Goal: Task Accomplishment & Management: Manage account settings

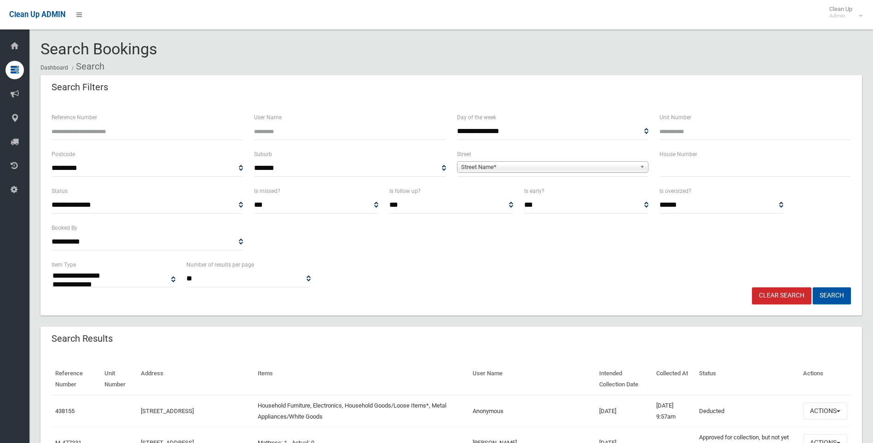
select select
click at [704, 167] on input "text" at bounding box center [754, 168] width 191 height 17
type input "***"
click at [505, 160] on span "**********" at bounding box center [552, 168] width 191 height 17
click at [505, 167] on span "Street Name*" at bounding box center [548, 166] width 175 height 11
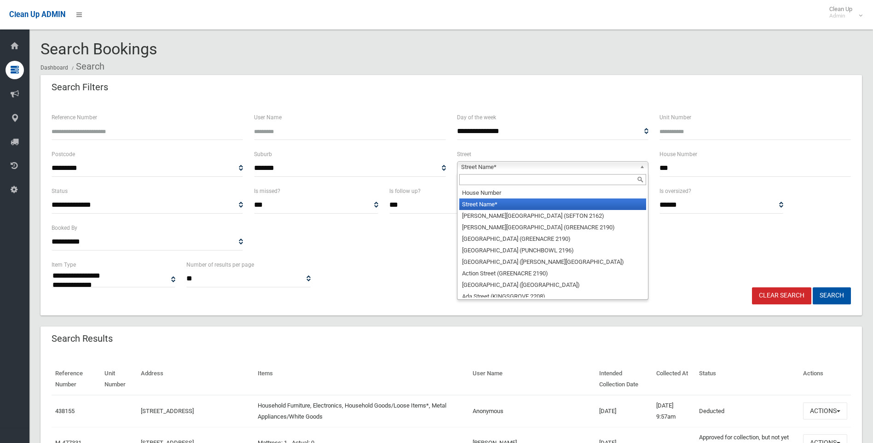
type input "*"
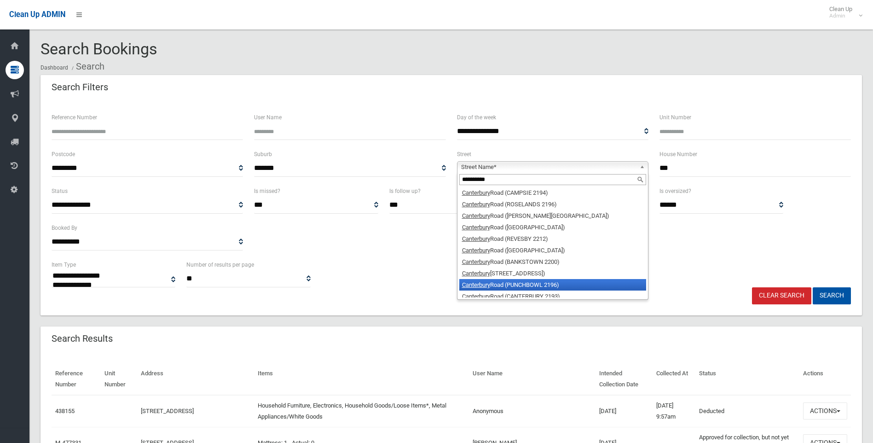
scroll to position [5, 0]
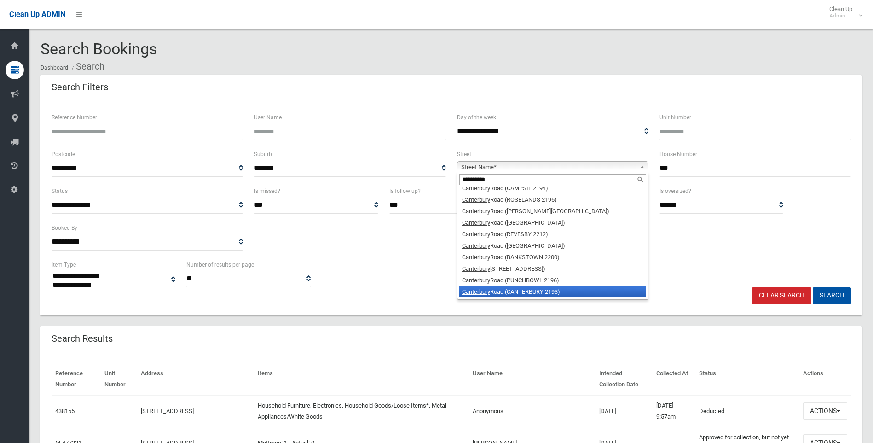
type input "**********"
click at [530, 292] on li "Canterbury Road (CANTERBURY 2193)" at bounding box center [552, 292] width 187 height 12
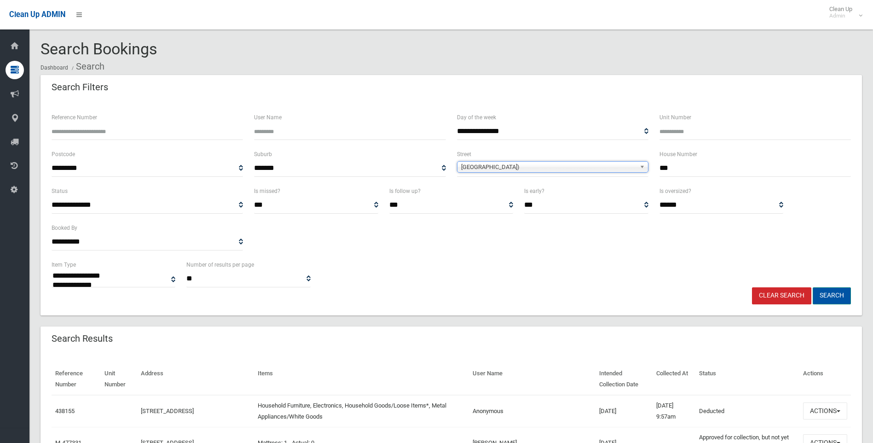
click at [837, 296] on button "Search" at bounding box center [832, 295] width 38 height 17
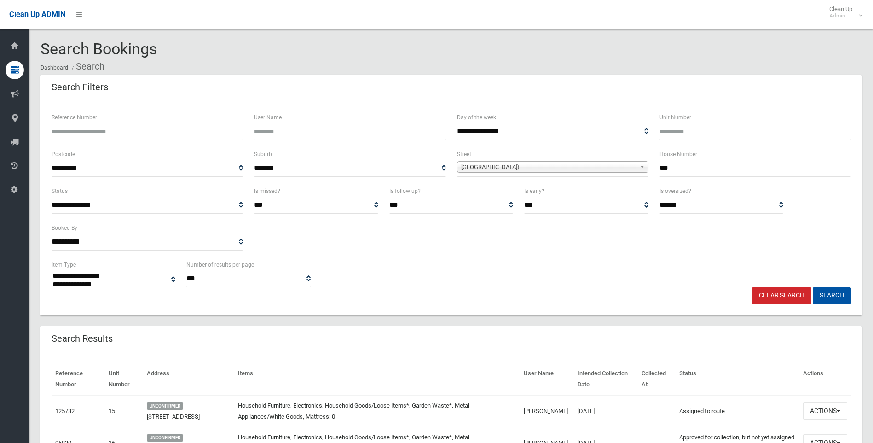
select select
click at [795, 297] on link "Clear Search" at bounding box center [781, 295] width 59 height 17
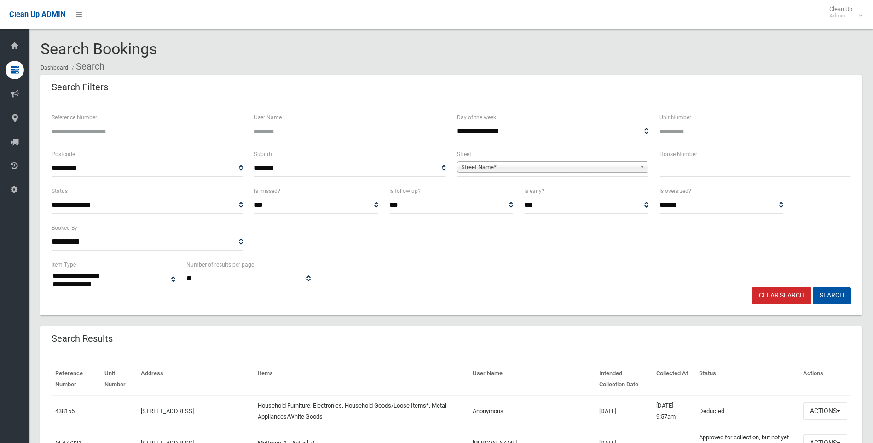
select select
click at [164, 133] on input "Reference Number" at bounding box center [147, 131] width 191 height 17
type input "******"
click at [813, 287] on button "Search" at bounding box center [832, 295] width 38 height 17
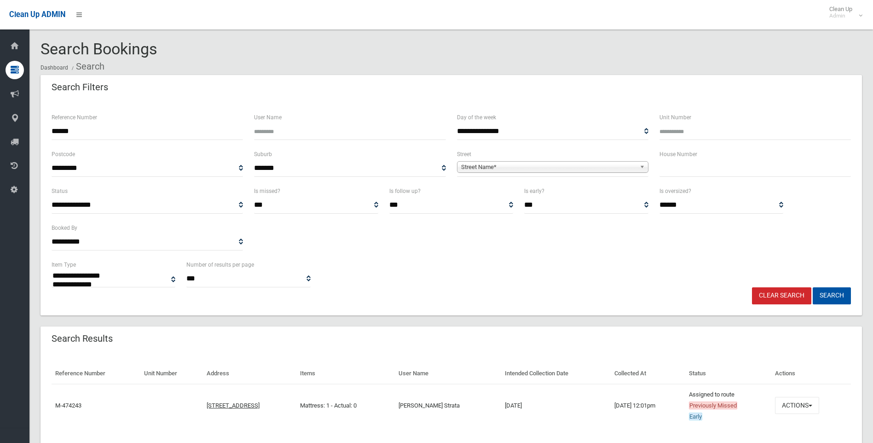
select select
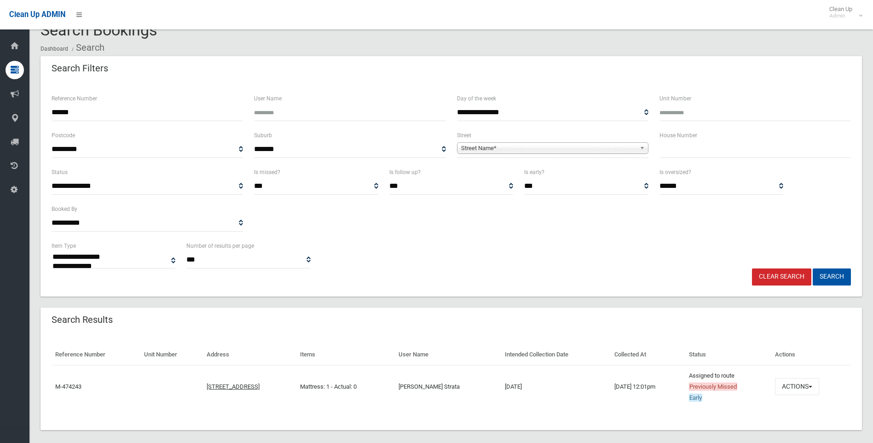
scroll to position [28, 0]
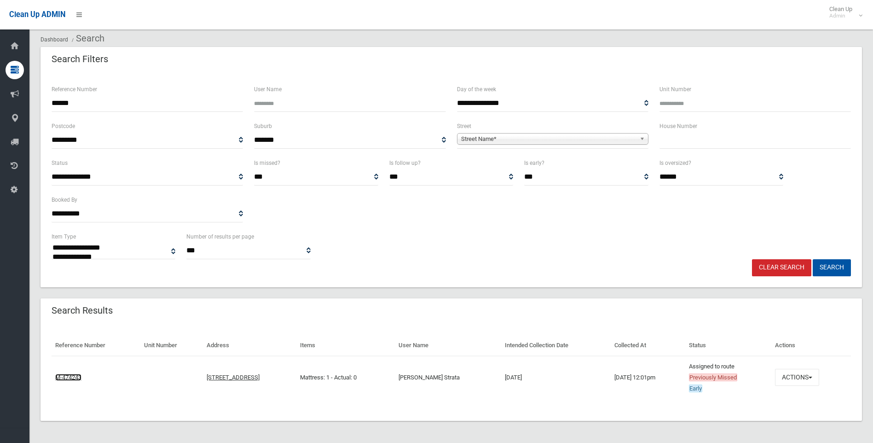
click at [59, 375] on link "M-474243" at bounding box center [68, 377] width 26 height 7
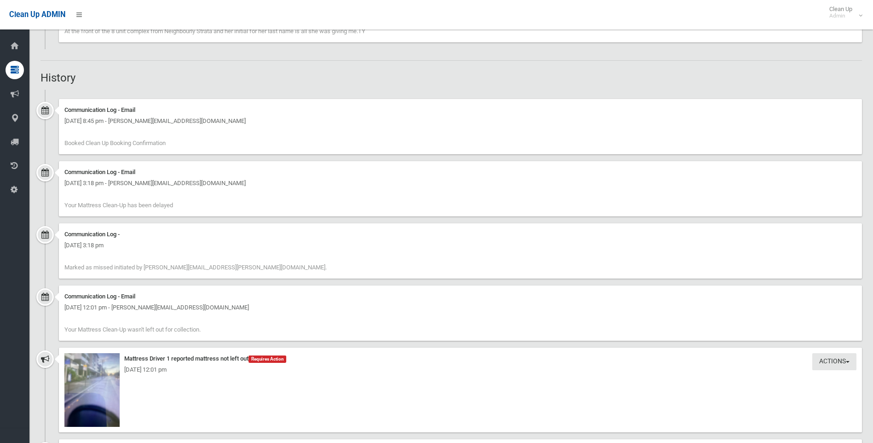
scroll to position [874, 0]
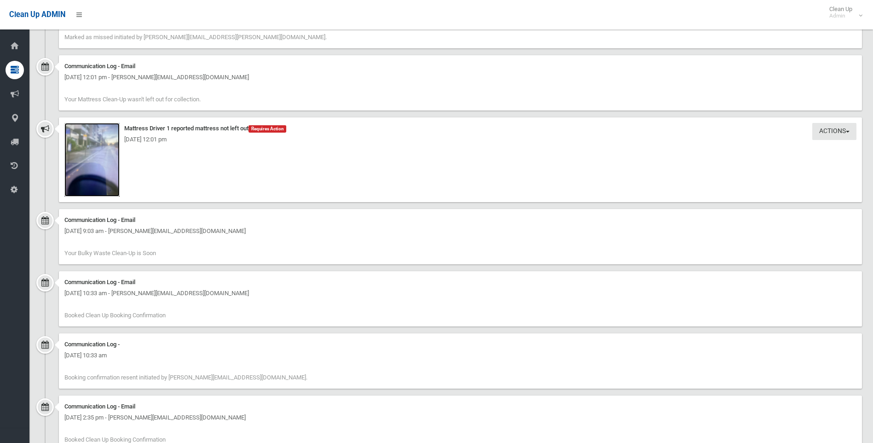
click at [88, 171] on img at bounding box center [91, 160] width 55 height 74
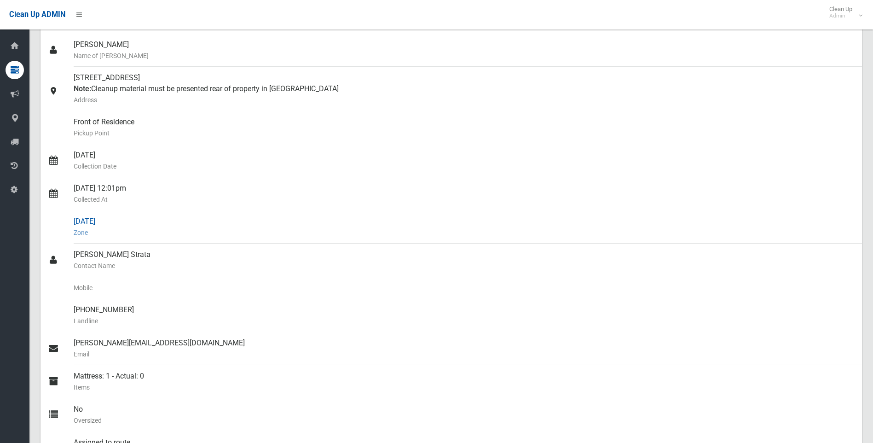
scroll to position [0, 0]
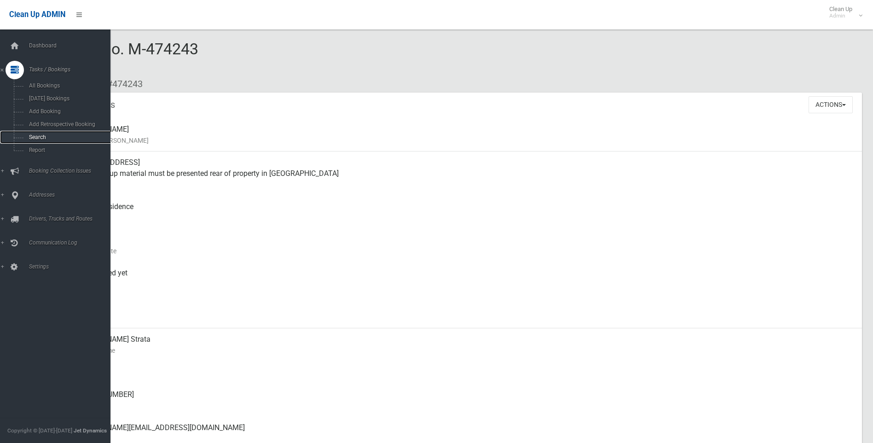
click at [45, 134] on span "Search" at bounding box center [67, 137] width 83 height 6
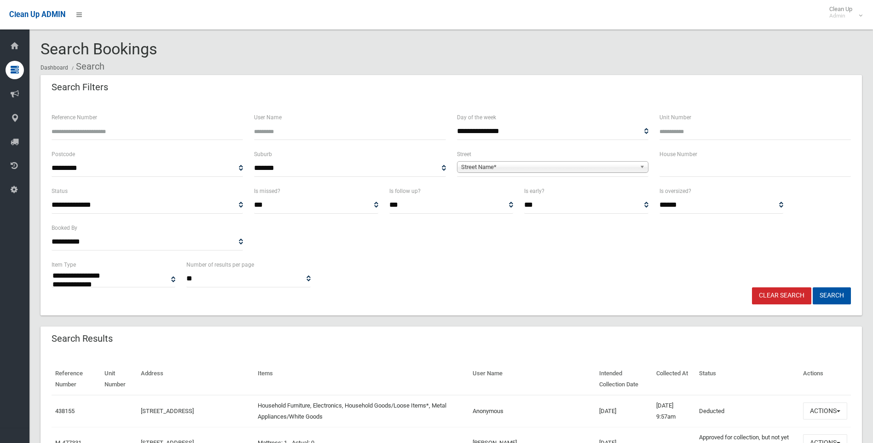
select select
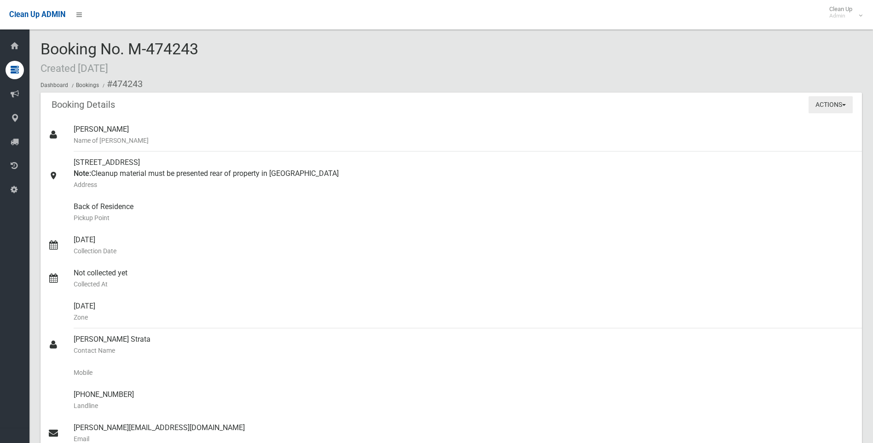
click at [811, 105] on button "Actions" at bounding box center [830, 104] width 44 height 17
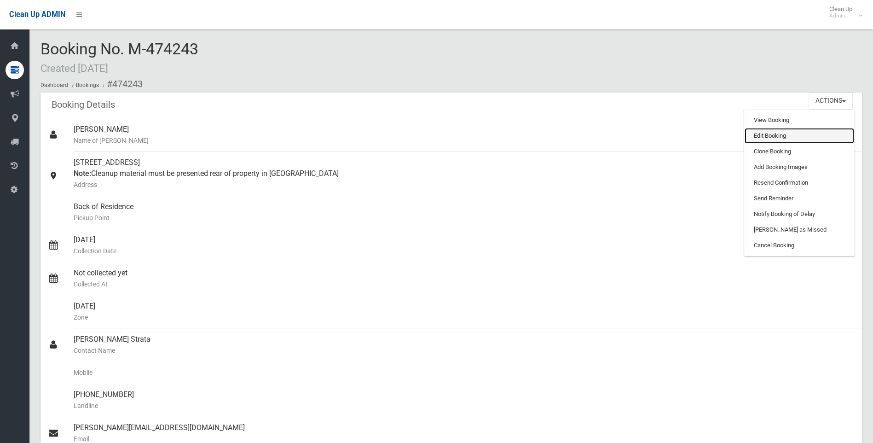
click at [765, 133] on link "Edit Booking" at bounding box center [798, 136] width 109 height 16
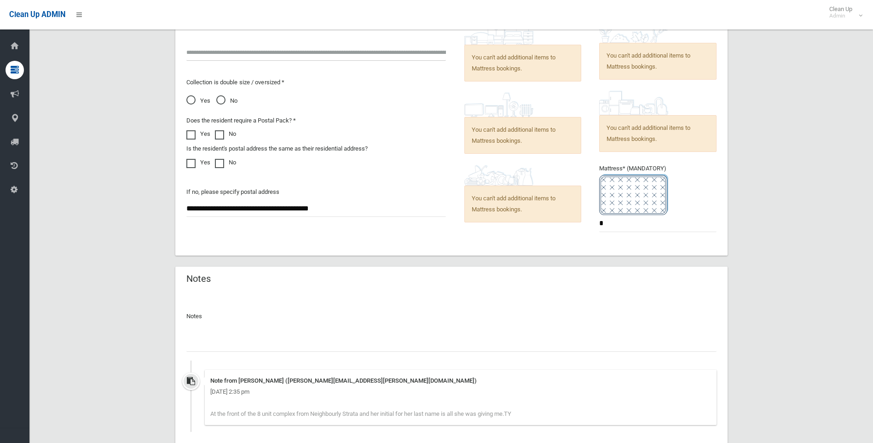
scroll to position [682, 0]
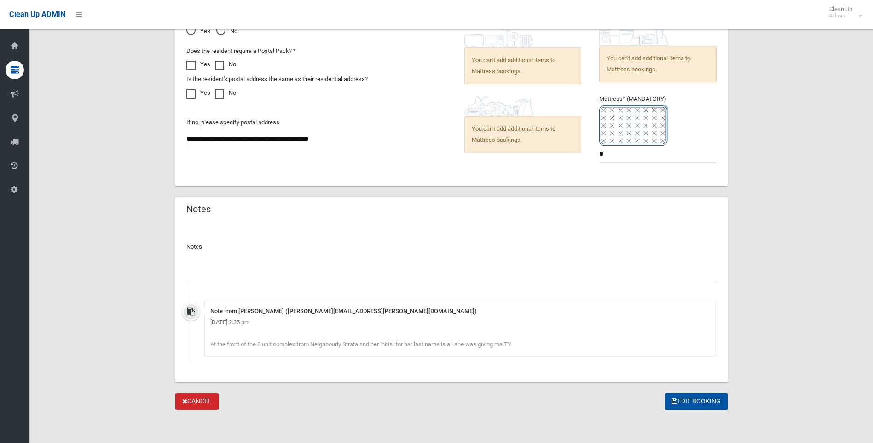
click at [235, 272] on input "text" at bounding box center [451, 273] width 530 height 17
click at [299, 274] on input "**********" at bounding box center [451, 273] width 530 height 17
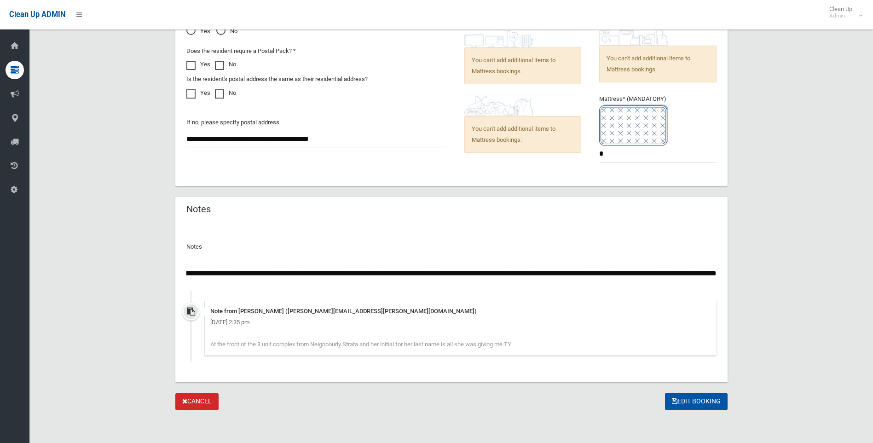
scroll to position [0, 287]
type input "**********"
click at [696, 403] on button "Edit Booking" at bounding box center [696, 401] width 63 height 17
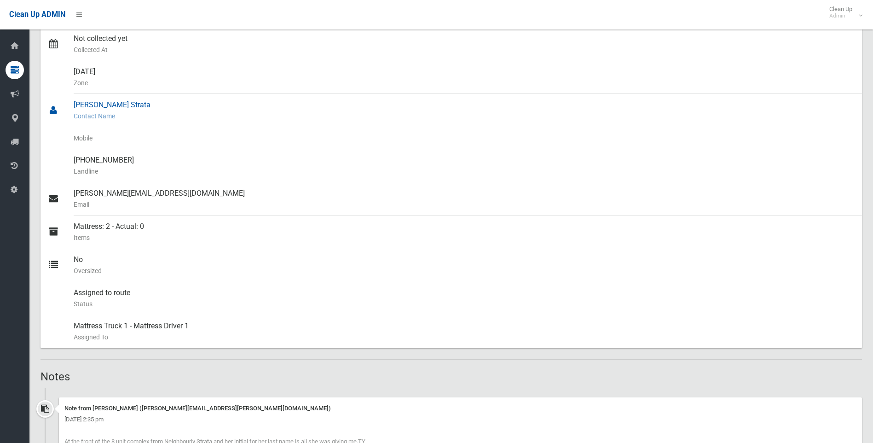
scroll to position [230, 0]
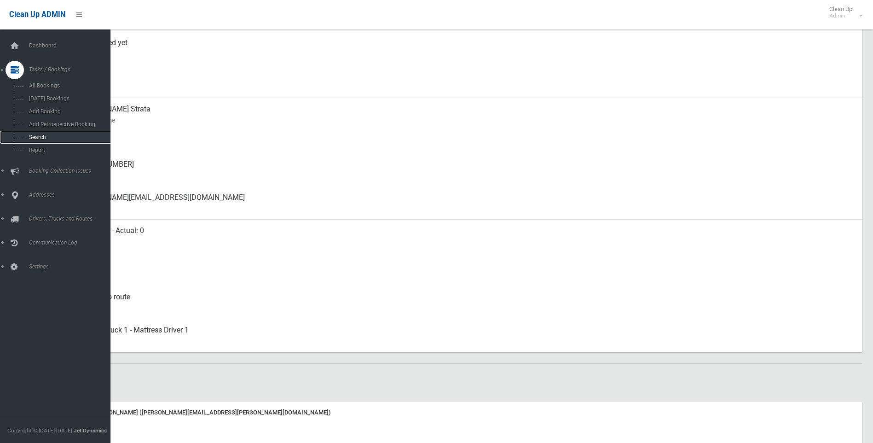
click at [35, 138] on span "Search" at bounding box center [67, 137] width 83 height 6
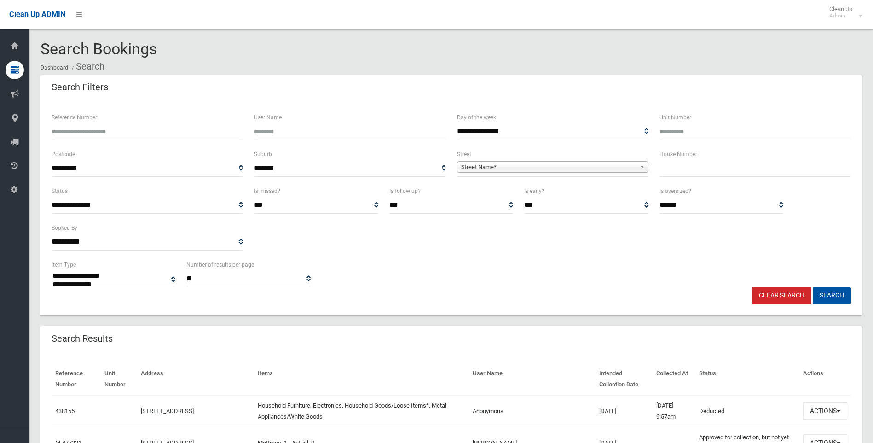
select select
